Goal: Browse casually: Explore the website without a specific task or goal

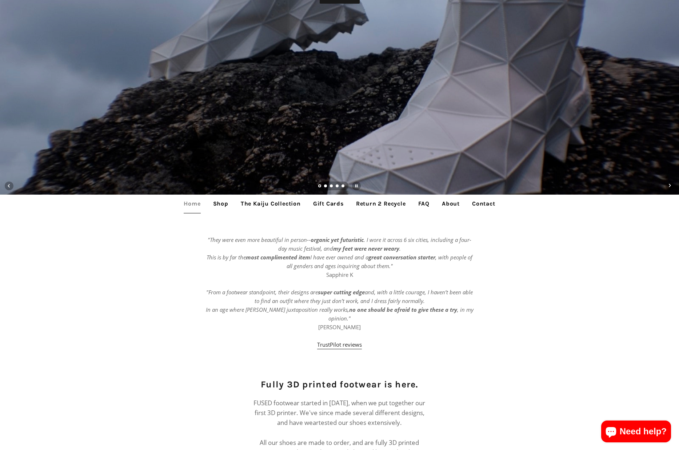
scroll to position [359, 0]
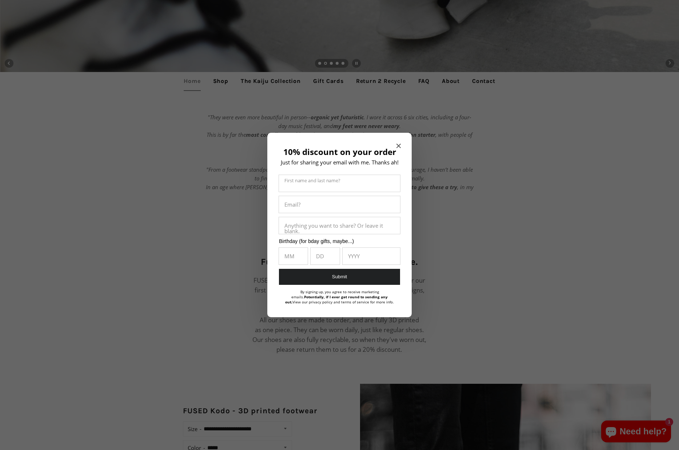
click at [400, 142] on span "Close modal" at bounding box center [398, 145] width 4 height 7
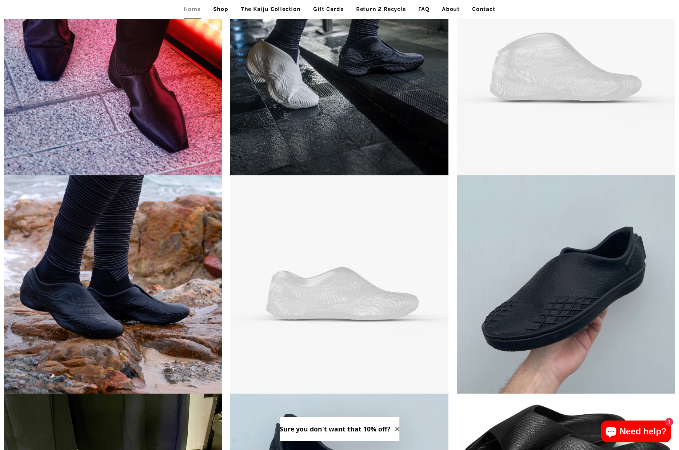
scroll to position [1837, 0]
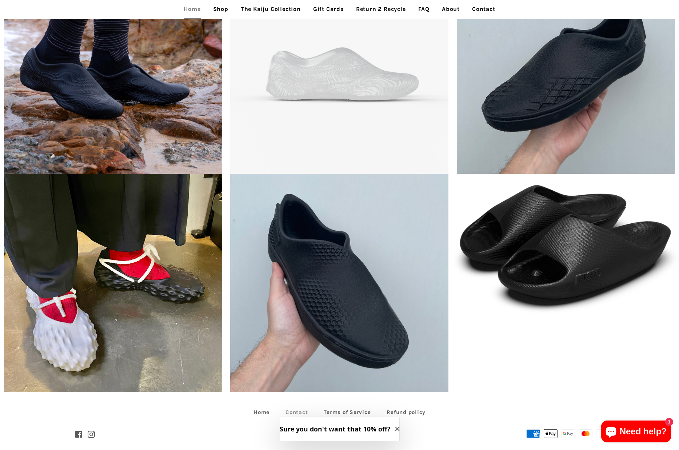
click at [289, 406] on link "Contact" at bounding box center [296, 411] width 37 height 11
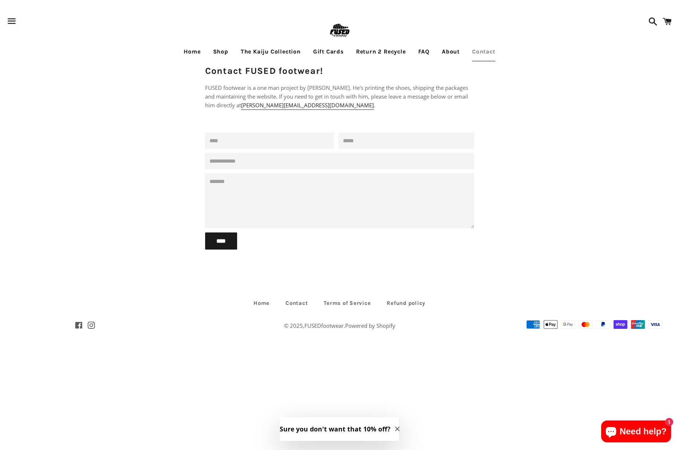
click at [188, 50] on link "Home" at bounding box center [192, 52] width 28 height 18
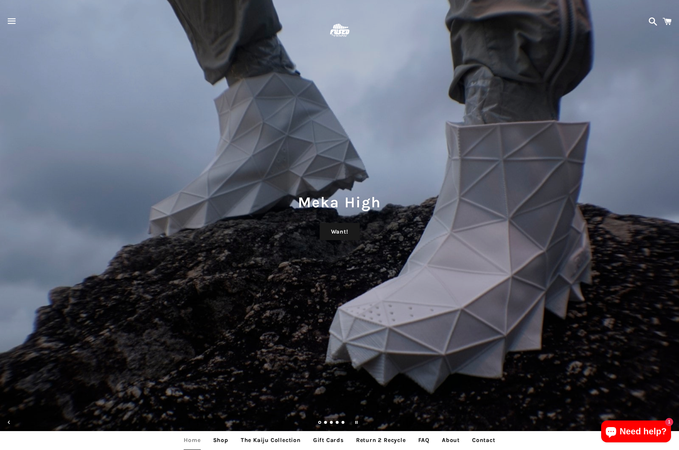
click at [13, 22] on span "button" at bounding box center [12, 21] width 16 height 22
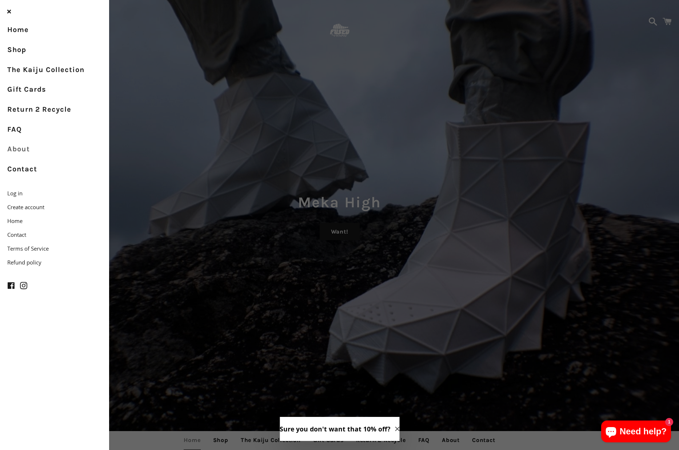
click at [16, 151] on link "About" at bounding box center [54, 149] width 109 height 20
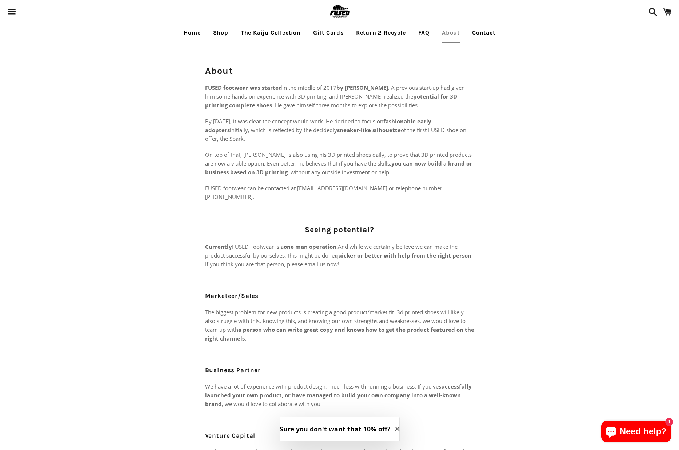
click at [216, 31] on link "Shop" at bounding box center [221, 33] width 26 height 18
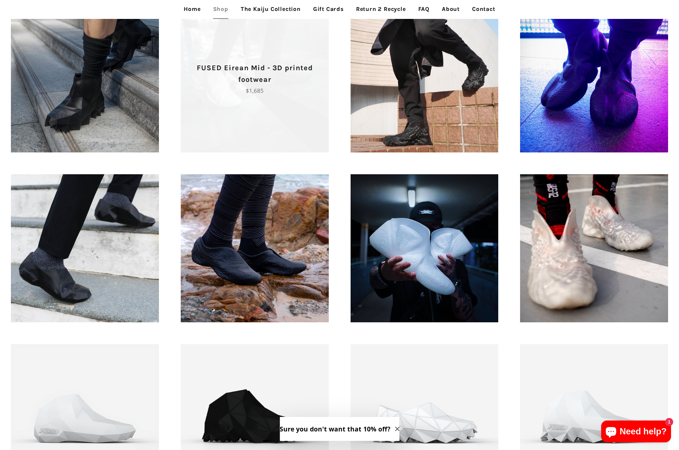
scroll to position [666, 0]
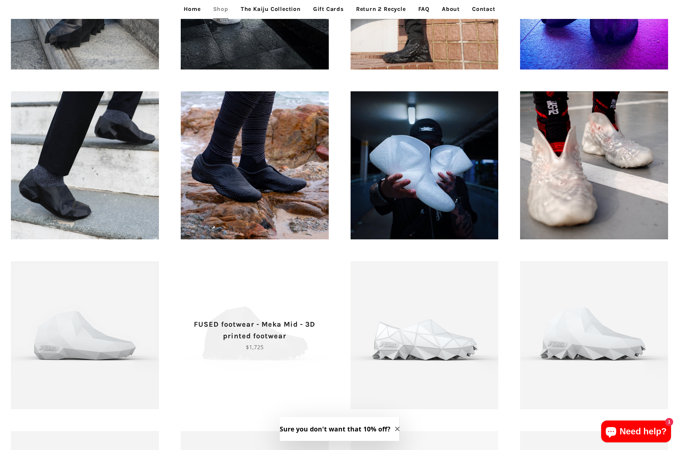
click at [294, 282] on span "FUSED footwear - Meka Mid - 3D printed footwear Regular price $1,725" at bounding box center [255, 335] width 148 height 148
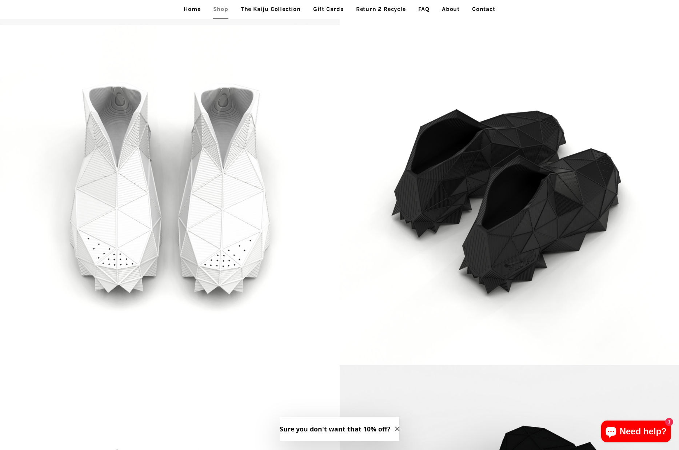
scroll to position [1162, 0]
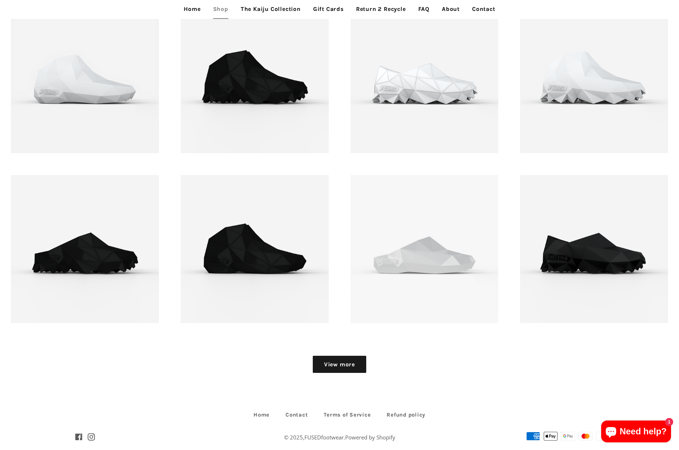
scroll to position [933, 0]
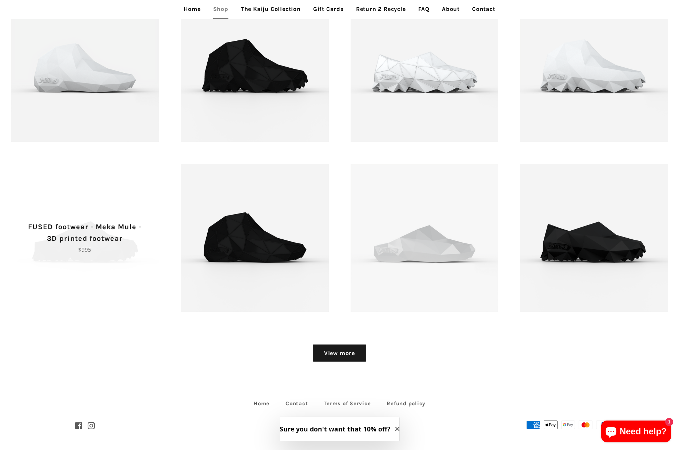
click at [133, 269] on span "FUSED footwear - Meka Mule - 3D printed footwear Regular price $995" at bounding box center [85, 238] width 148 height 148
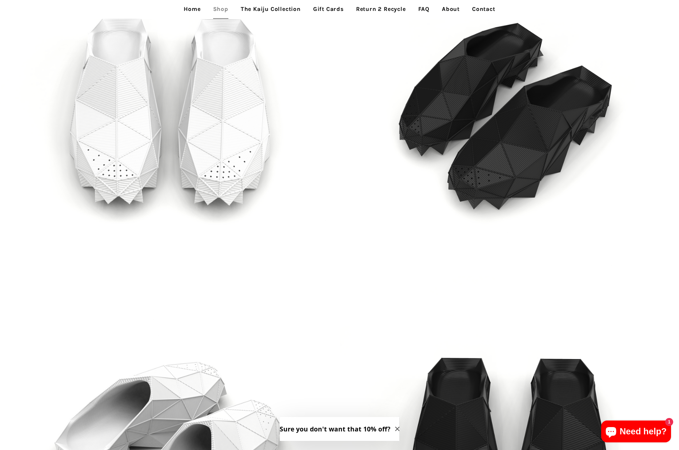
scroll to position [1369, 0]
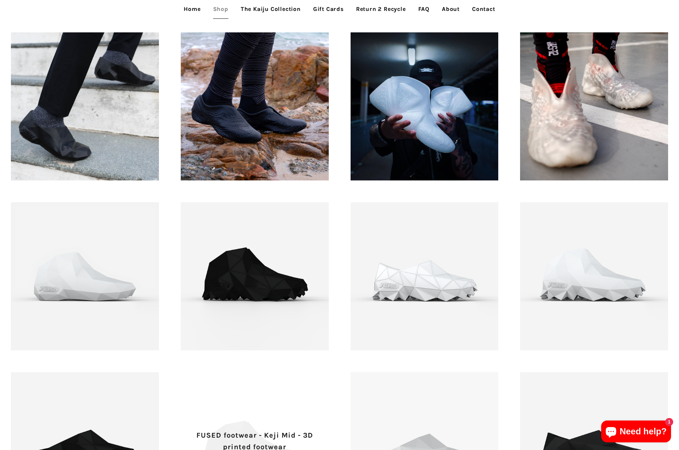
scroll to position [630, 0]
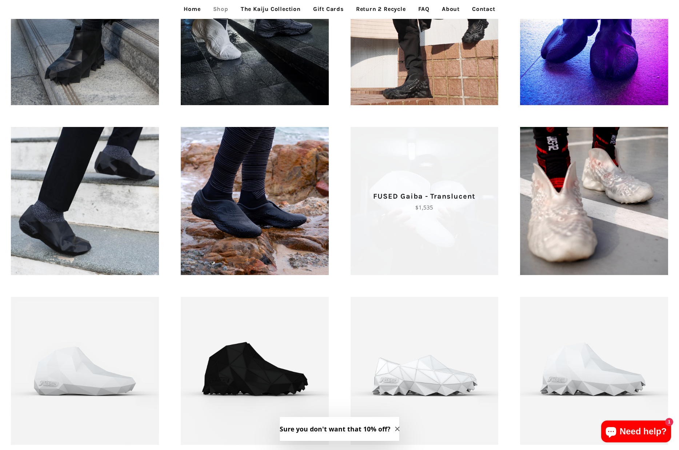
click at [375, 228] on span "FUSED Gaiba - Translucent Regular price $1,535" at bounding box center [424, 201] width 148 height 148
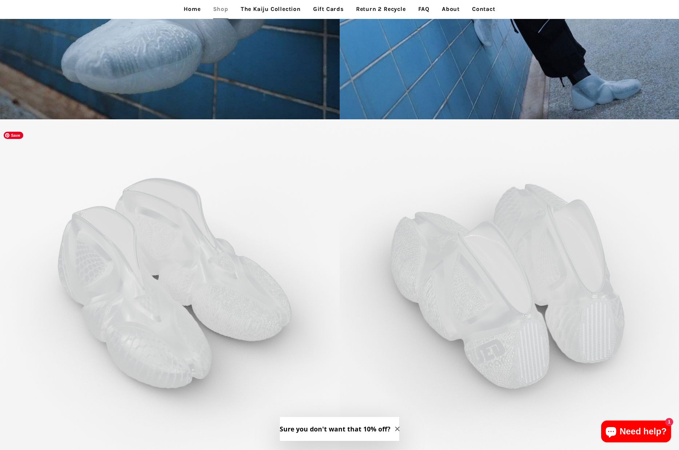
scroll to position [1058, 0]
